Goal: Task Accomplishment & Management: Manage account settings

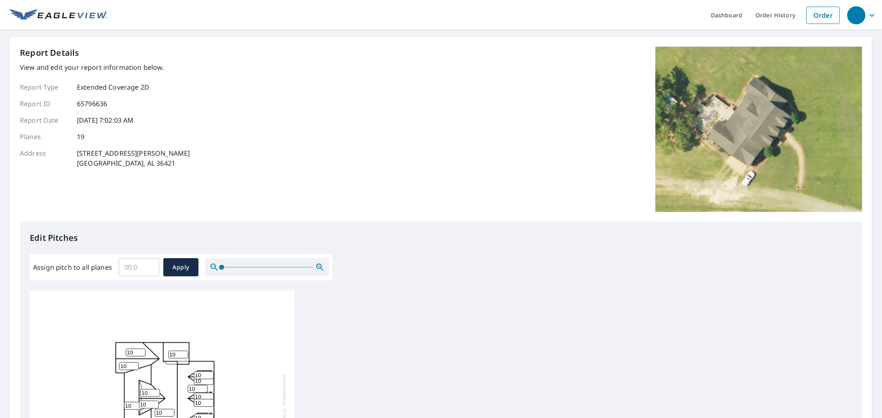
scroll to position [46, 0]
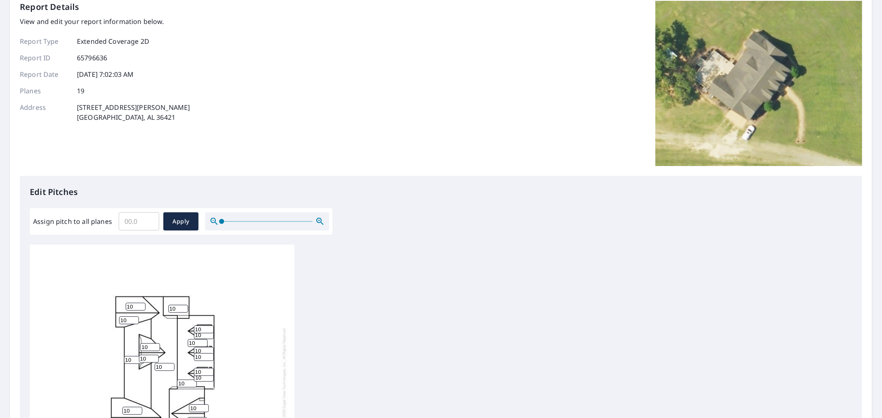
click at [144, 216] on input "Assign pitch to all planes" at bounding box center [139, 221] width 41 height 23
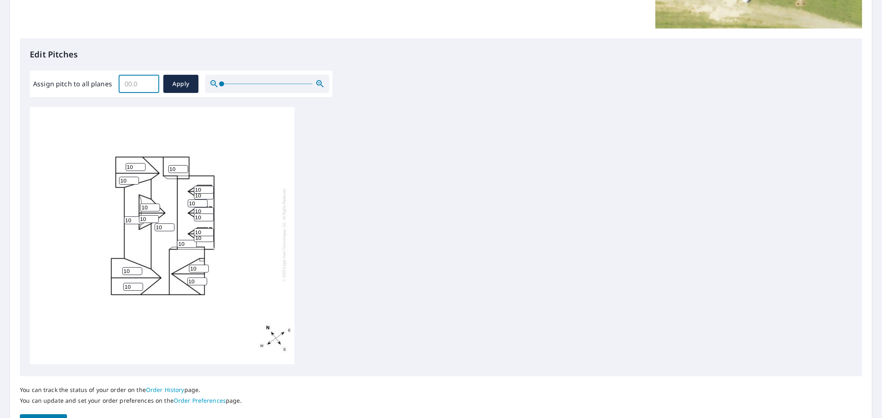
scroll to position [229, 0]
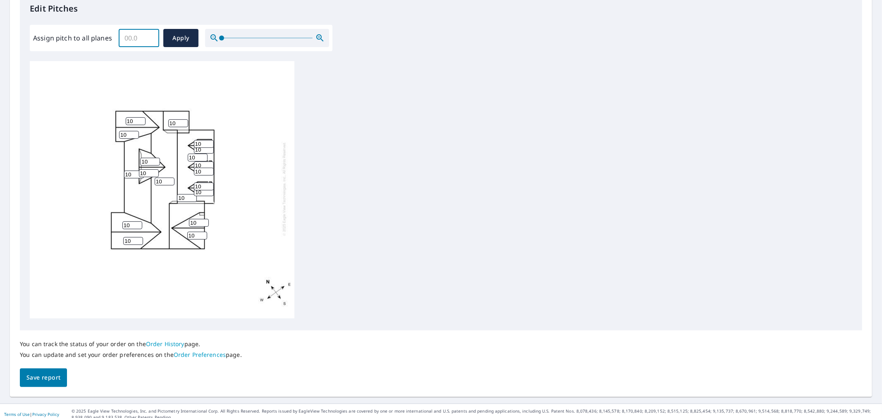
click at [36, 387] on div "Report Details View and edit your report information below. Report Type Extende…" at bounding box center [441, 102] width 862 height 590
click at [36, 379] on span "Save report" at bounding box center [43, 378] width 34 height 10
click at [33, 375] on div "You can track the status of your order on the Order History page. You can updat…" at bounding box center [441, 359] width 842 height 56
click at [34, 378] on div "You can track the status of your order on the Order History page. You can updat…" at bounding box center [441, 359] width 842 height 56
click at [28, 375] on div "You can track the status of your order on the Order History page. You can updat…" at bounding box center [441, 359] width 842 height 56
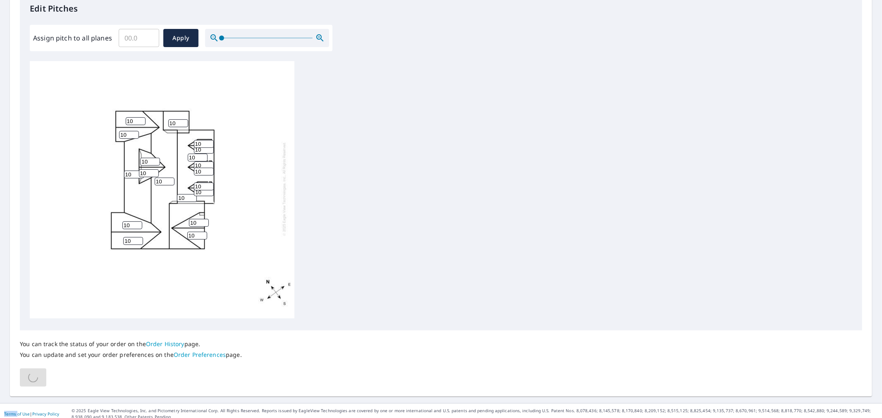
click at [28, 375] on div "You can track the status of your order on the Order History page. You can updat…" at bounding box center [441, 359] width 842 height 56
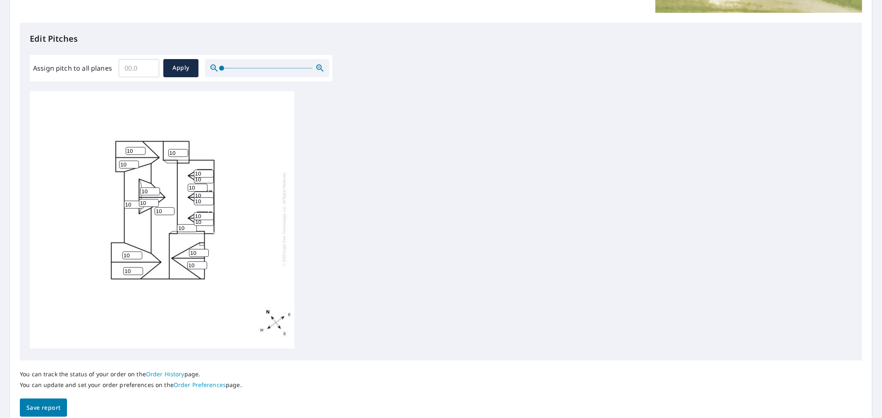
scroll to position [0, 0]
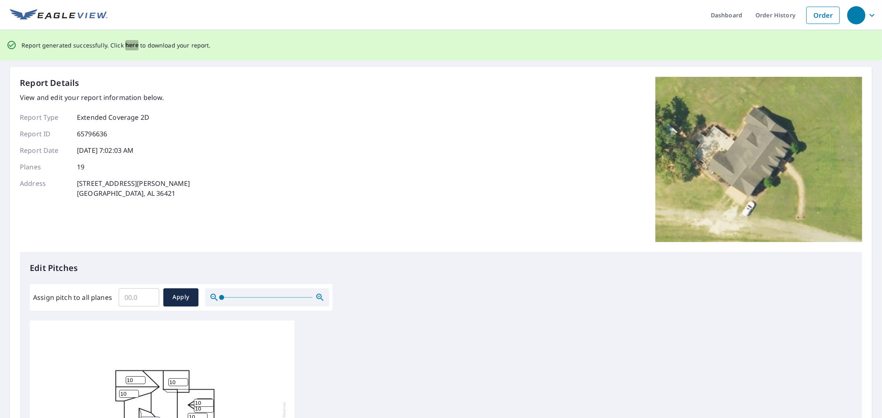
click at [131, 48] on span "here" at bounding box center [132, 45] width 14 height 10
